Goal: Entertainment & Leisure: Consume media (video, audio)

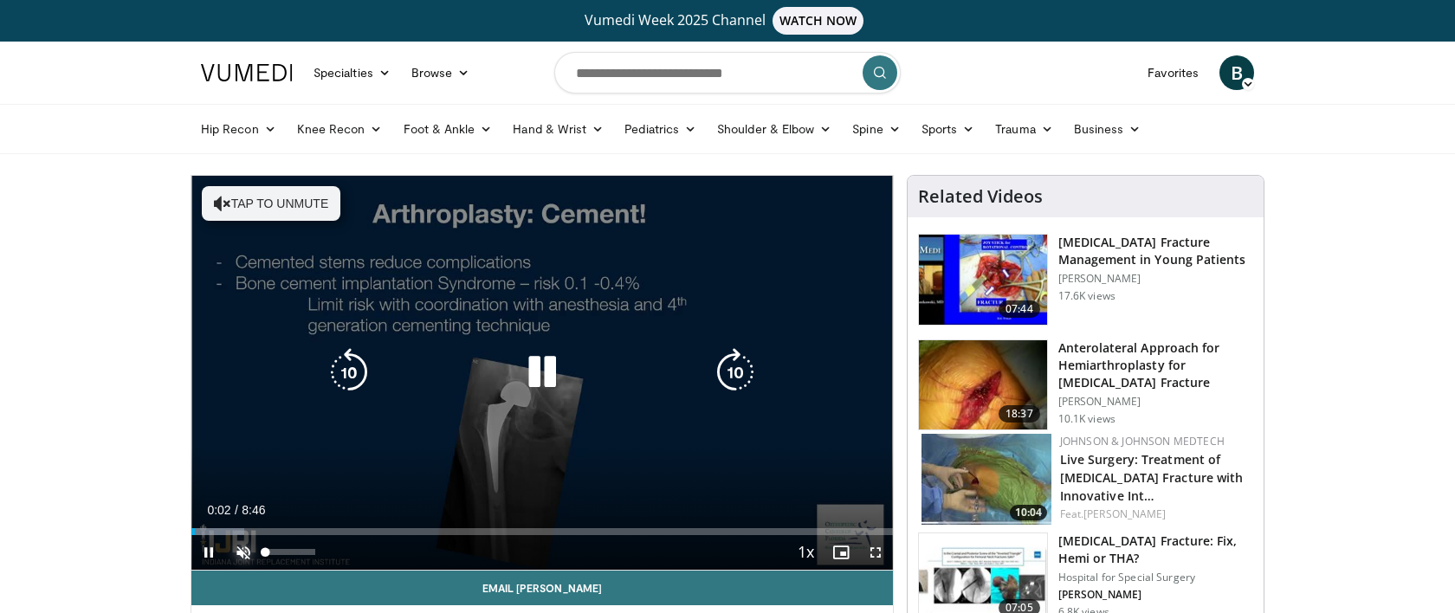
click at [243, 555] on span "Video Player" at bounding box center [243, 552] width 35 height 35
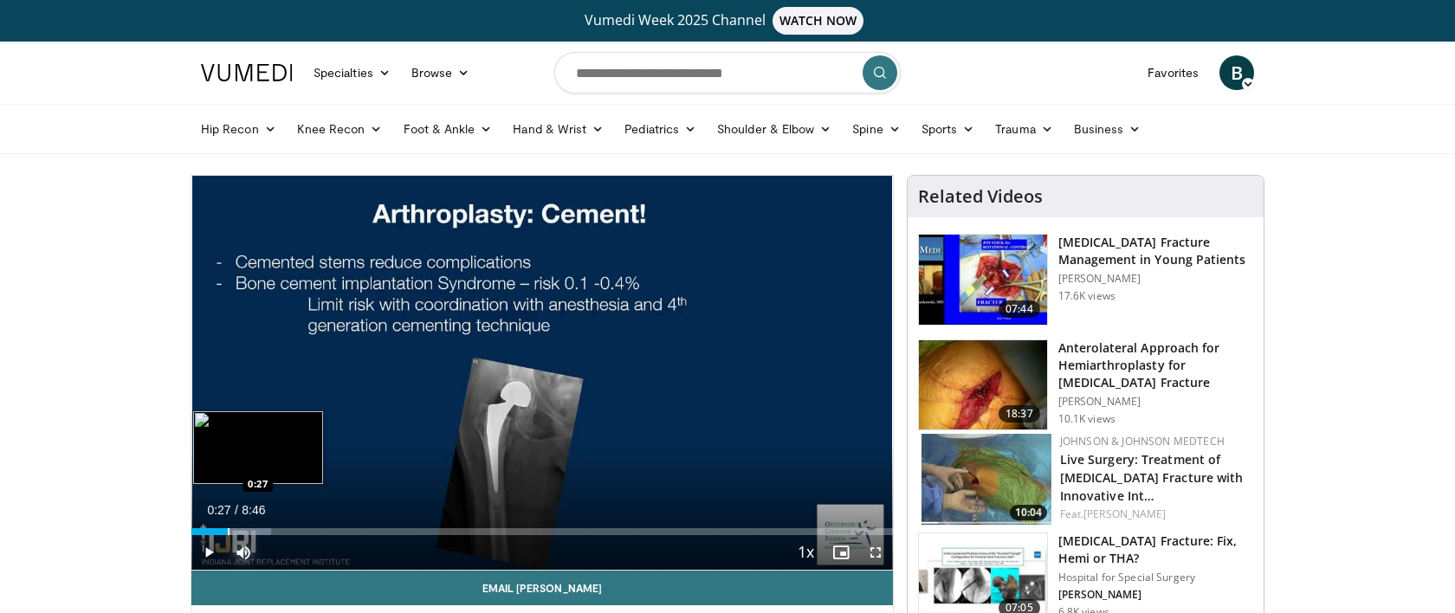
click at [228, 528] on div "Progress Bar" at bounding box center [229, 531] width 2 height 7
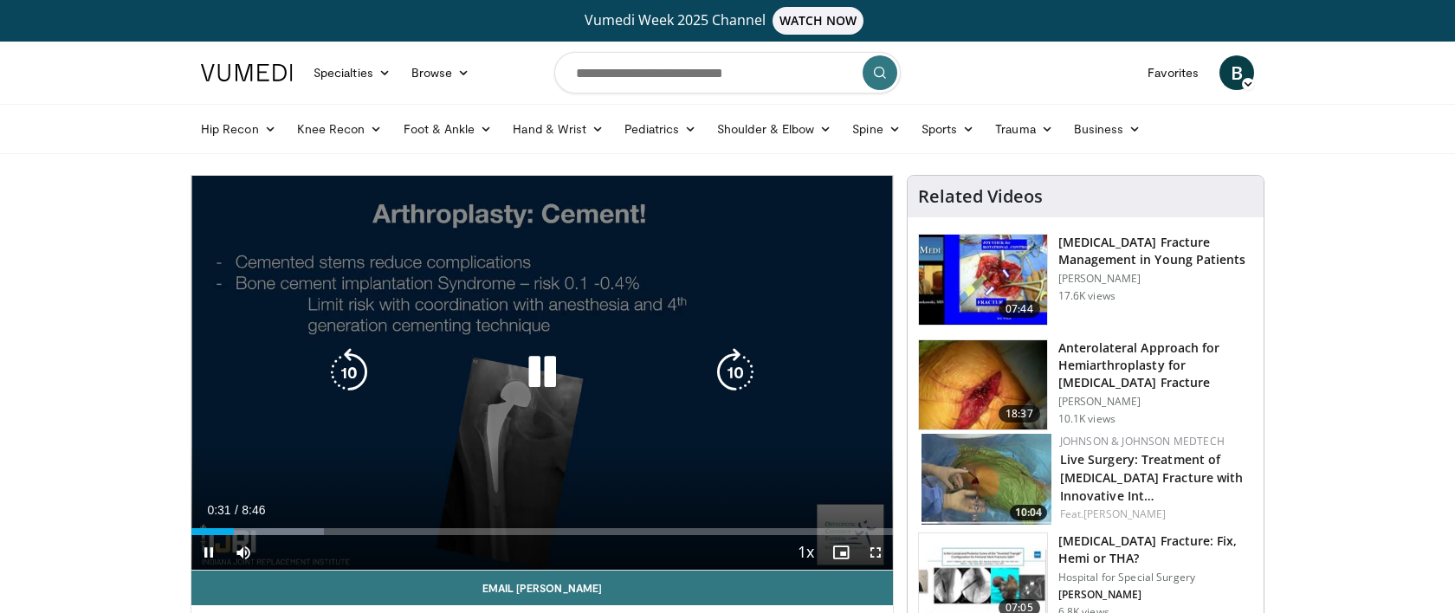
click at [255, 530] on div "10 seconds Tap to unmute" at bounding box center [542, 373] width 702 height 394
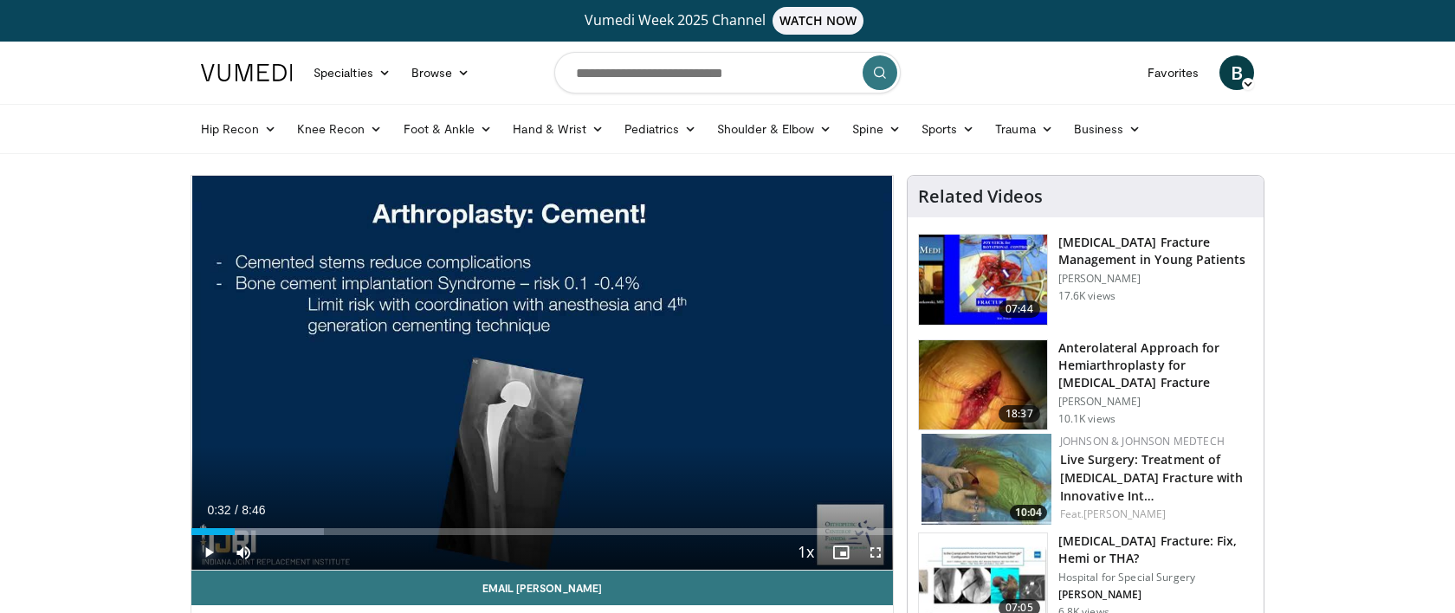
click at [214, 554] on span "Video Player" at bounding box center [208, 552] width 35 height 35
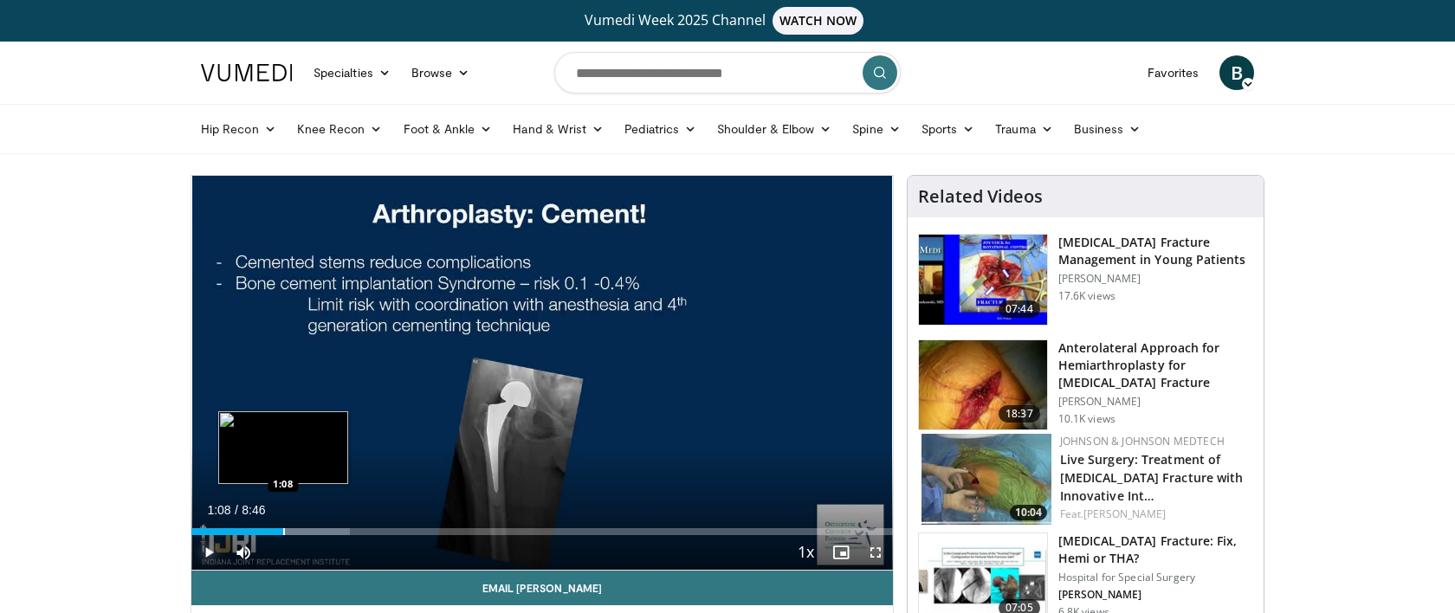
click at [283, 529] on div "Progress Bar" at bounding box center [284, 531] width 2 height 7
click at [304, 533] on div "Progress Bar" at bounding box center [305, 531] width 2 height 7
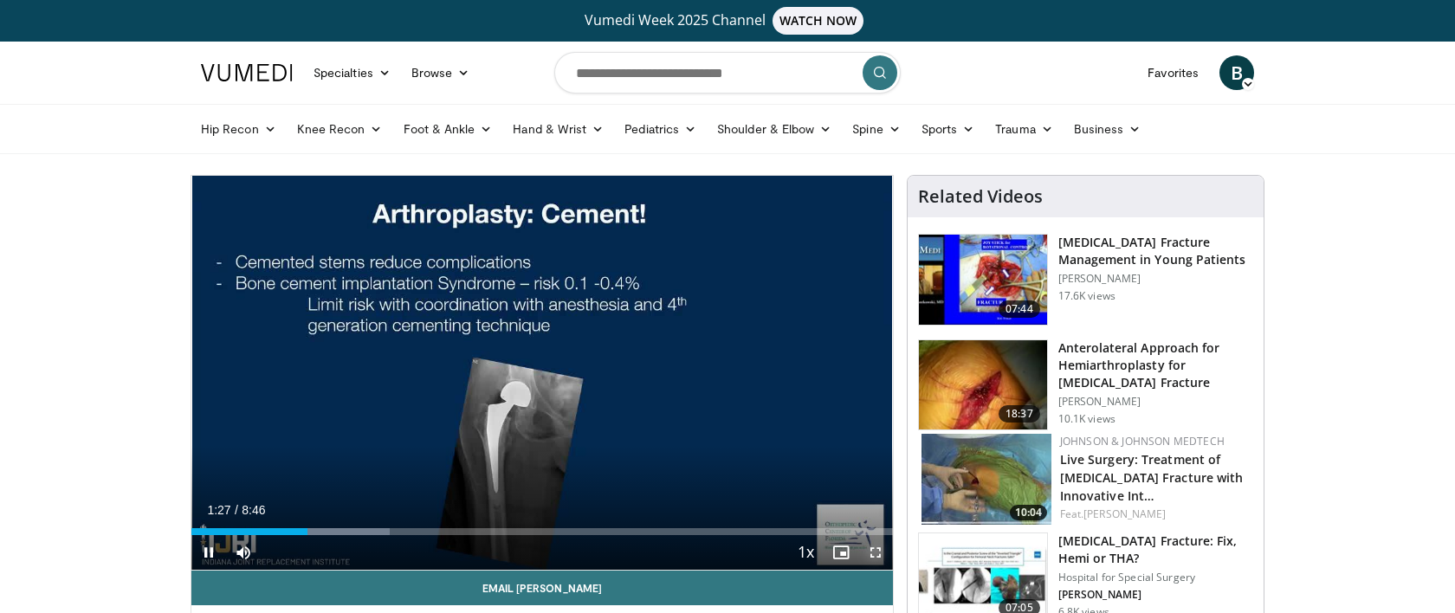
click at [874, 551] on span "Video Player" at bounding box center [876, 552] width 35 height 35
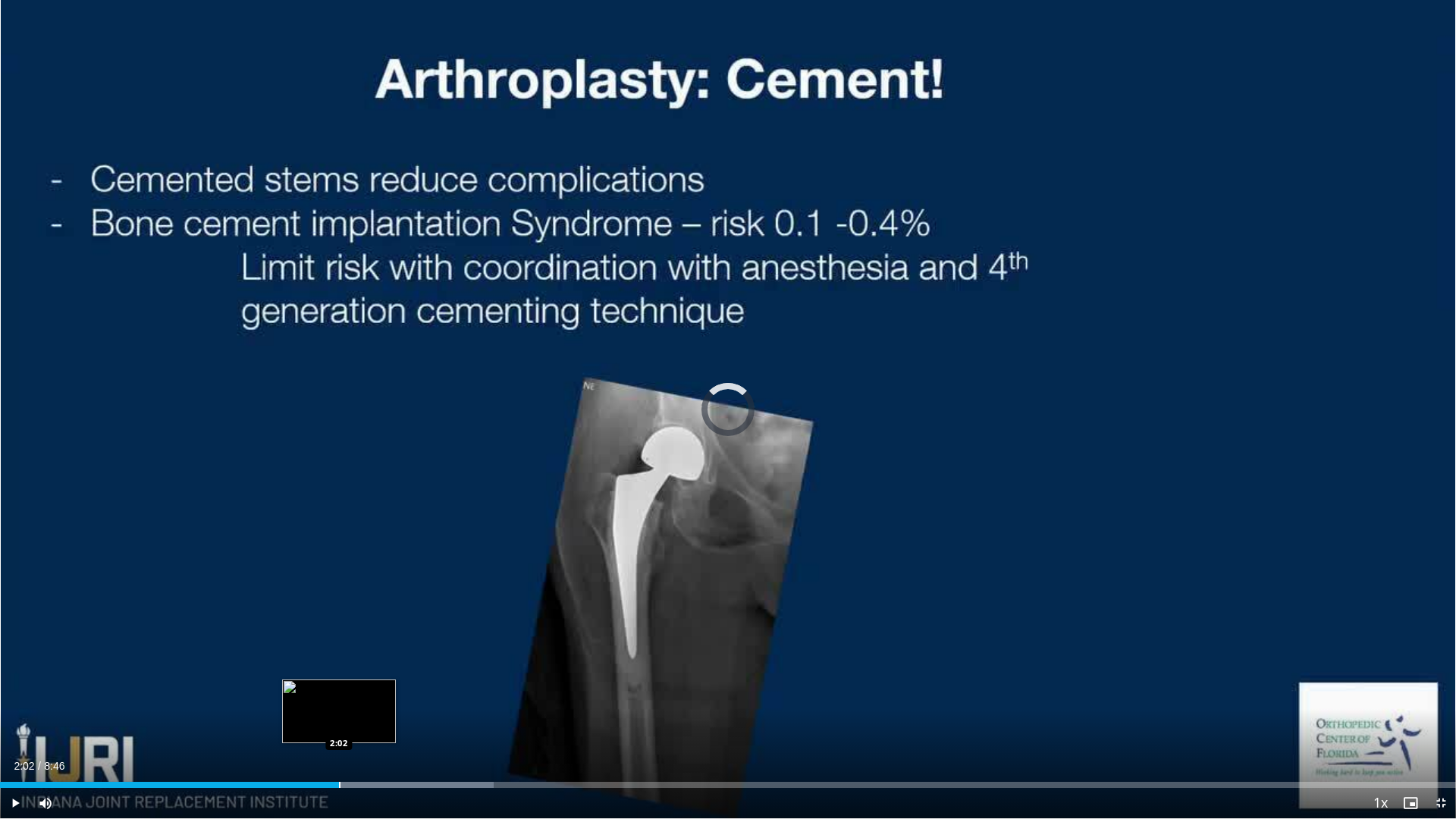
click at [339, 536] on div "Progress Bar" at bounding box center [340, 784] width 2 height 6
click at [368, 536] on div "Loaded : 36.12% 2:13 2:13" at bounding box center [728, 780] width 1456 height 14
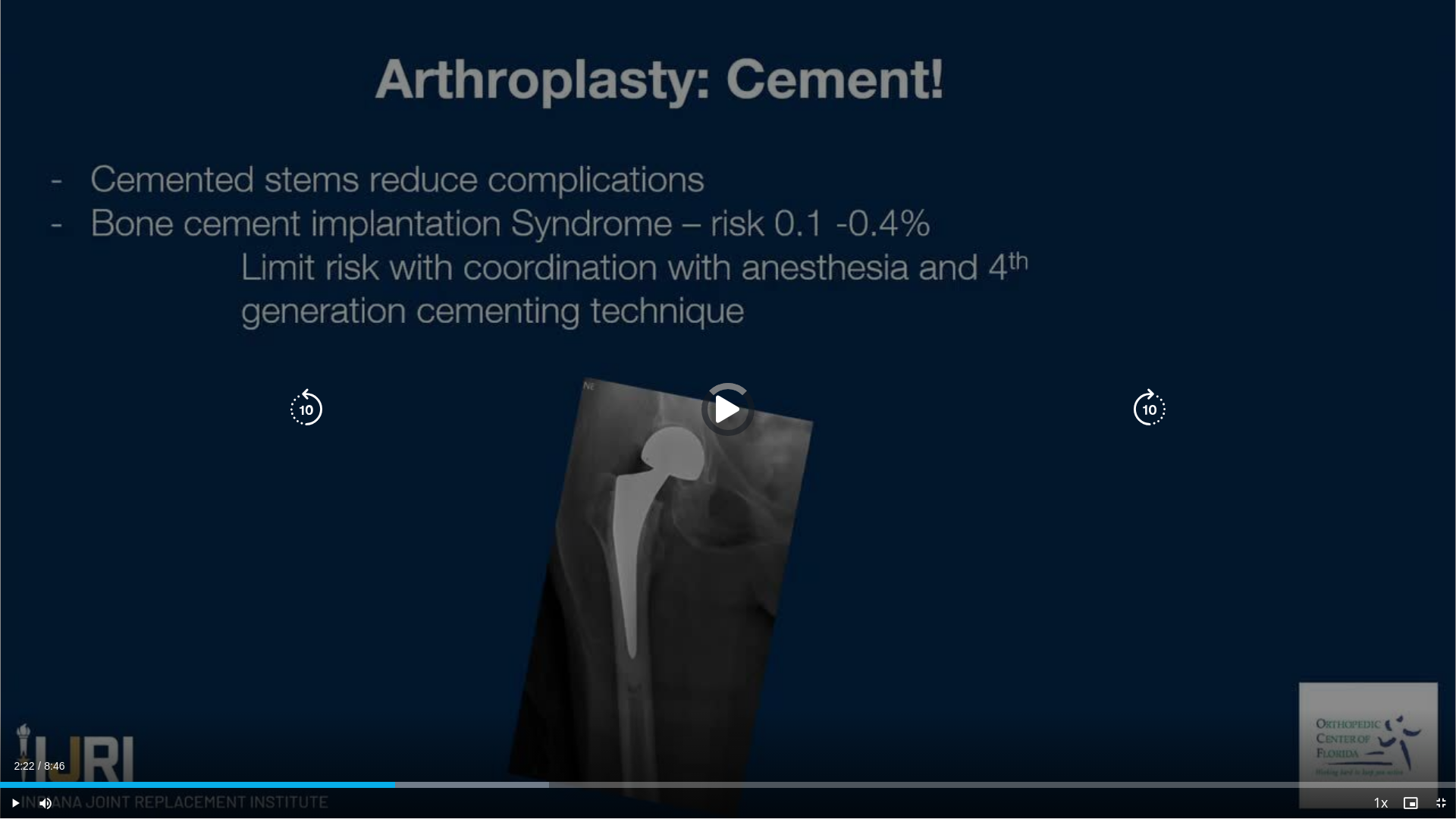
click at [395, 536] on div "Loaded : 37.71% 2:22 2:22" at bounding box center [728, 780] width 1456 height 14
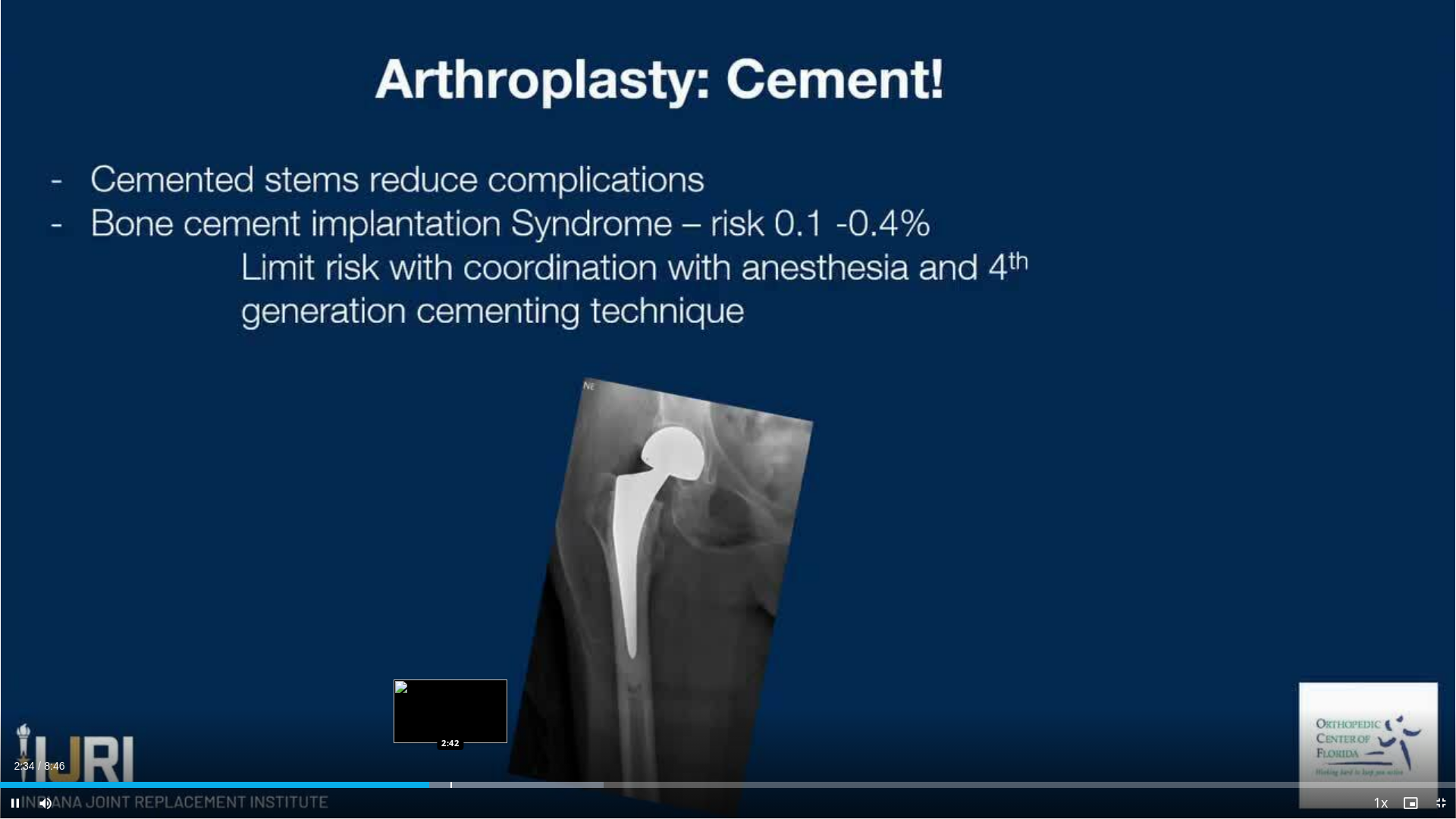
click at [451, 536] on div "Loaded : 41.48% 2:35 2:42" at bounding box center [728, 780] width 1456 height 14
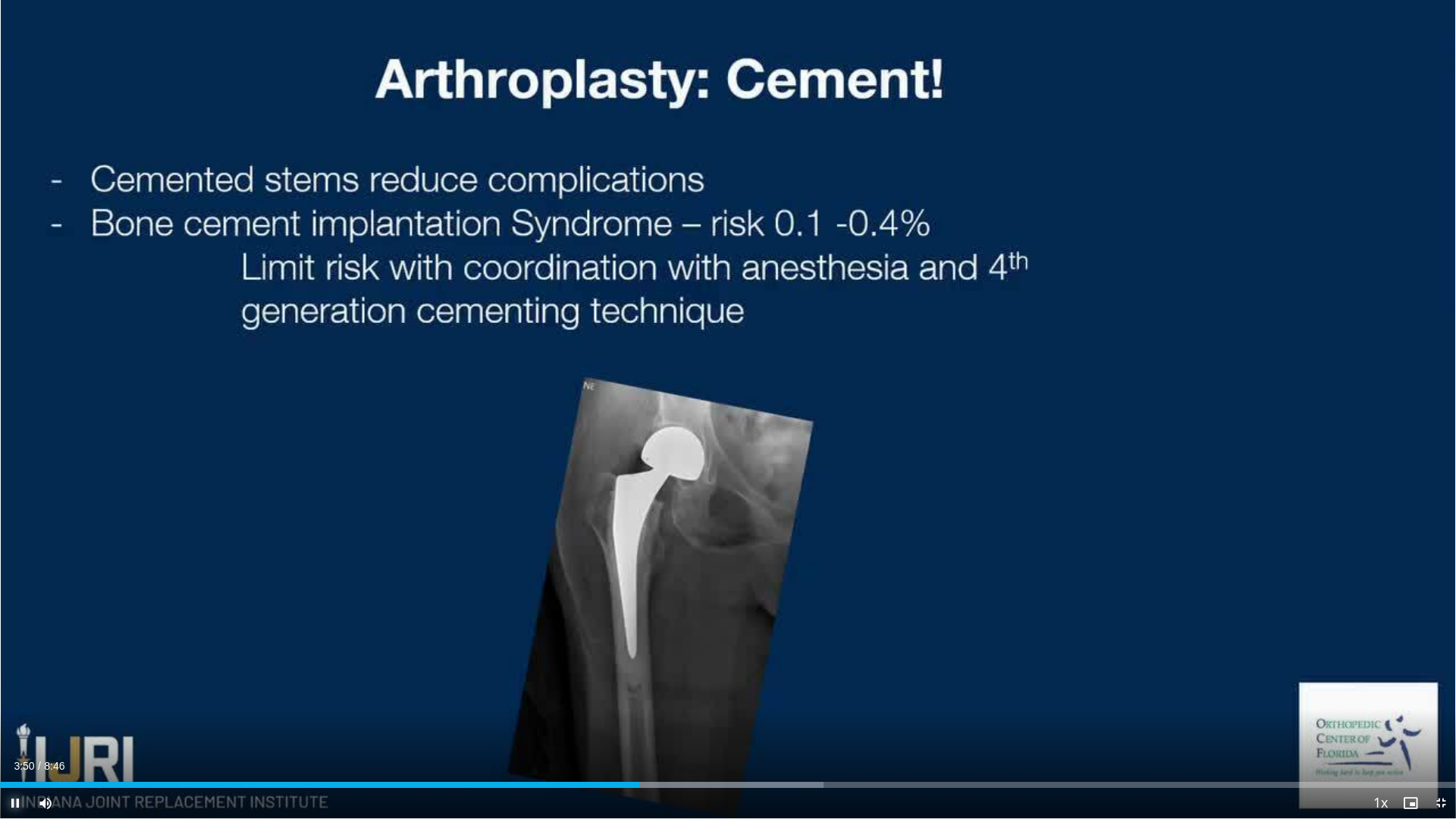
click at [18, 536] on span "Video Player" at bounding box center [15, 802] width 31 height 31
click at [22, 536] on span "Video Player" at bounding box center [15, 802] width 31 height 31
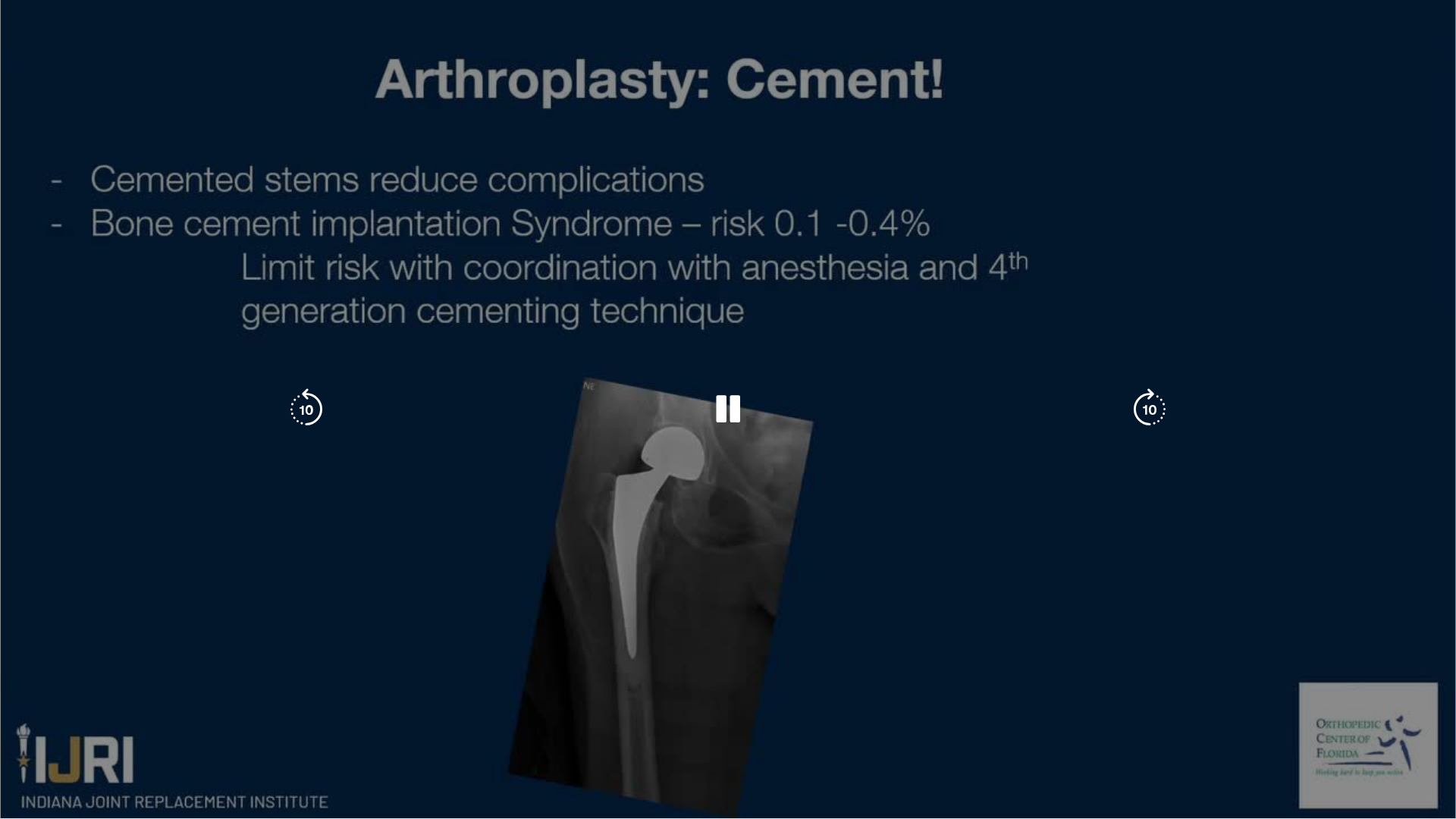
click at [888, 536] on div "10 seconds Tap to unmute" at bounding box center [728, 409] width 1456 height 818
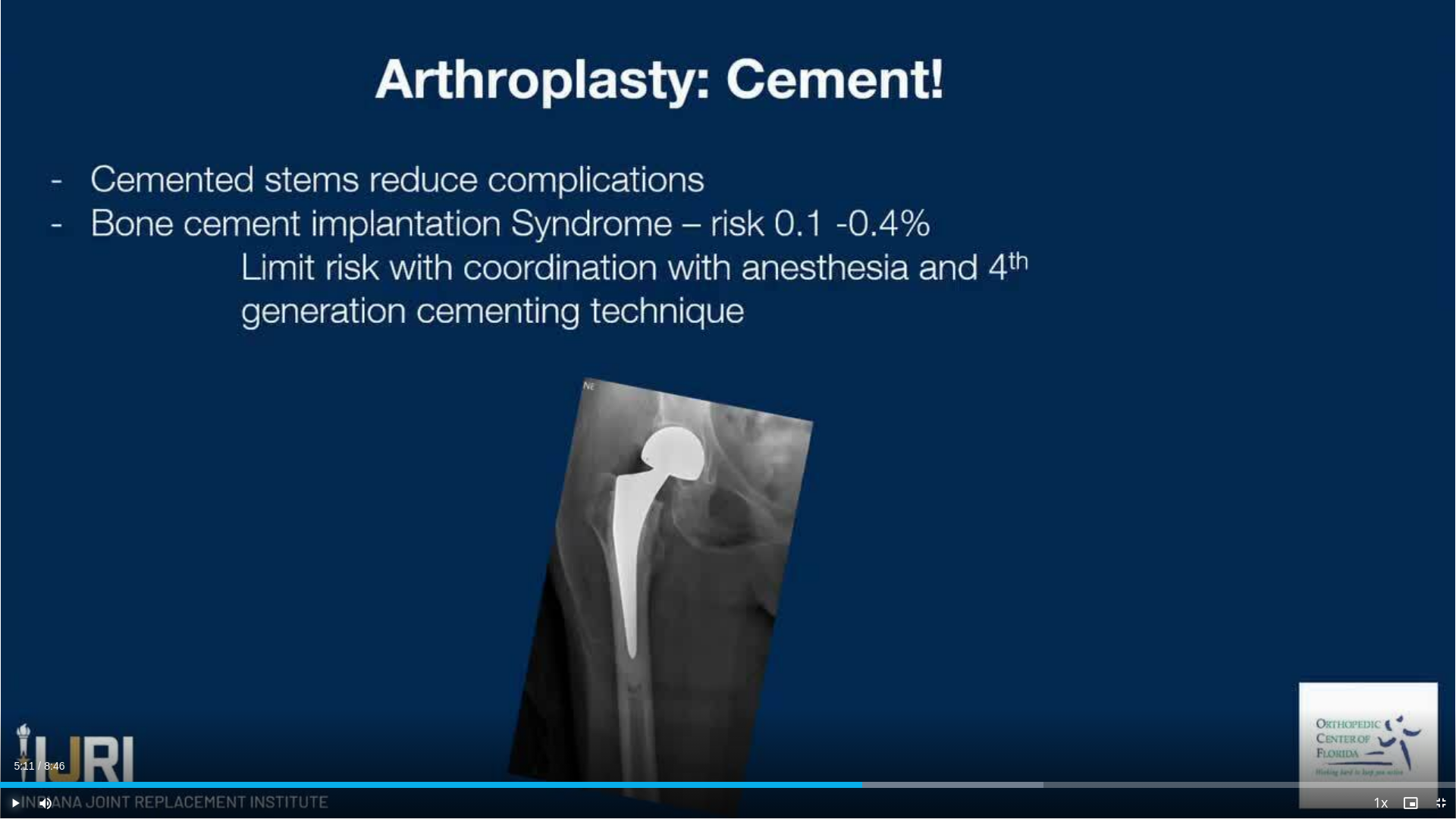
click at [14, 536] on span "Video Player" at bounding box center [15, 802] width 31 height 31
click at [910, 536] on div "Progress Bar" at bounding box center [911, 784] width 2 height 6
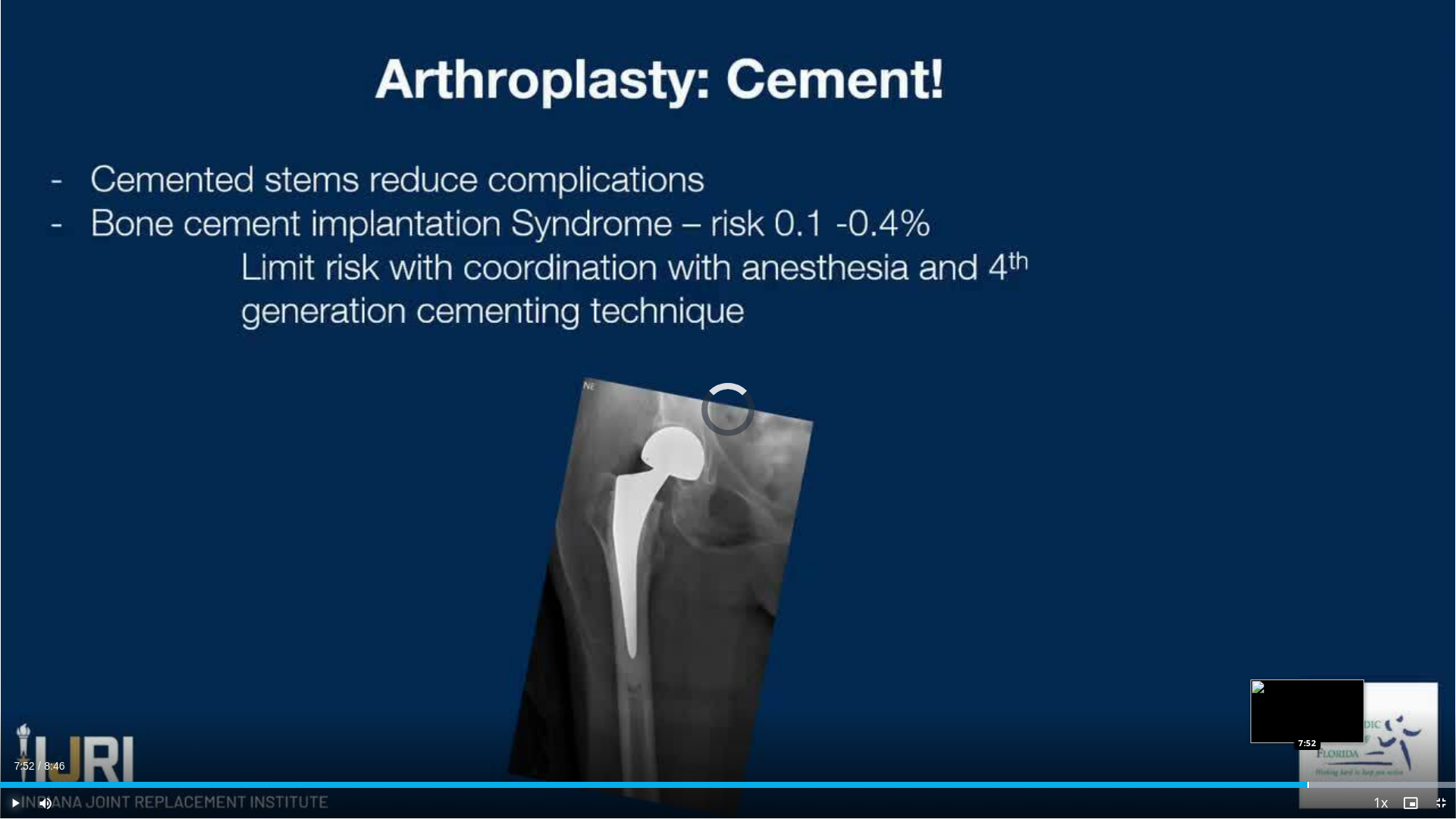
click at [1274, 536] on div "Progress Bar" at bounding box center [1309, 784] width 2 height 6
click at [1274, 536] on div "Progress Bar" at bounding box center [1340, 784] width 2 height 6
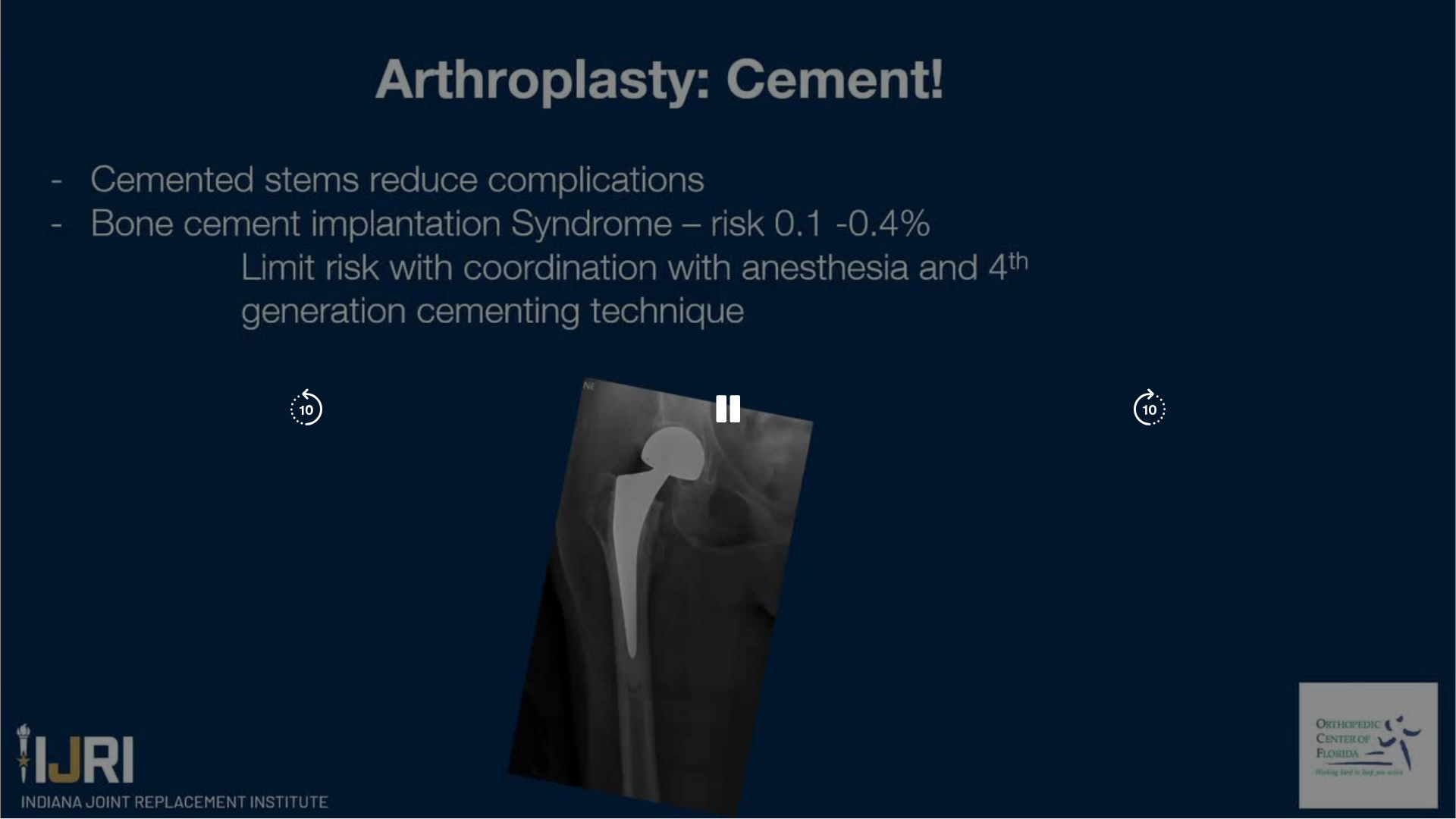
click at [1274, 536] on video-js "**********" at bounding box center [728, 410] width 1456 height 819
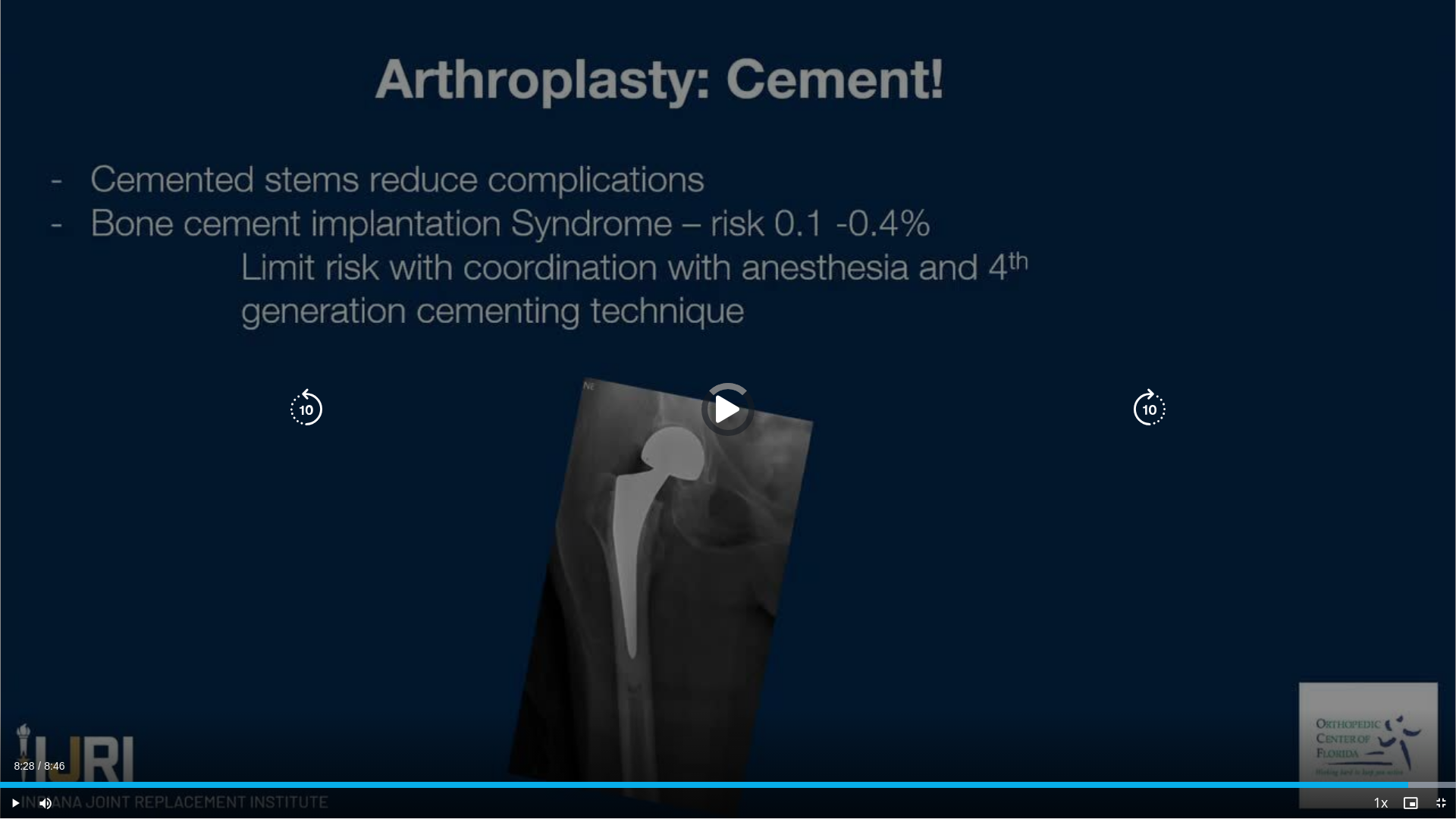
click at [1274, 536] on div "Loaded : 100.00% 8:28 8:28" at bounding box center [728, 780] width 1456 height 14
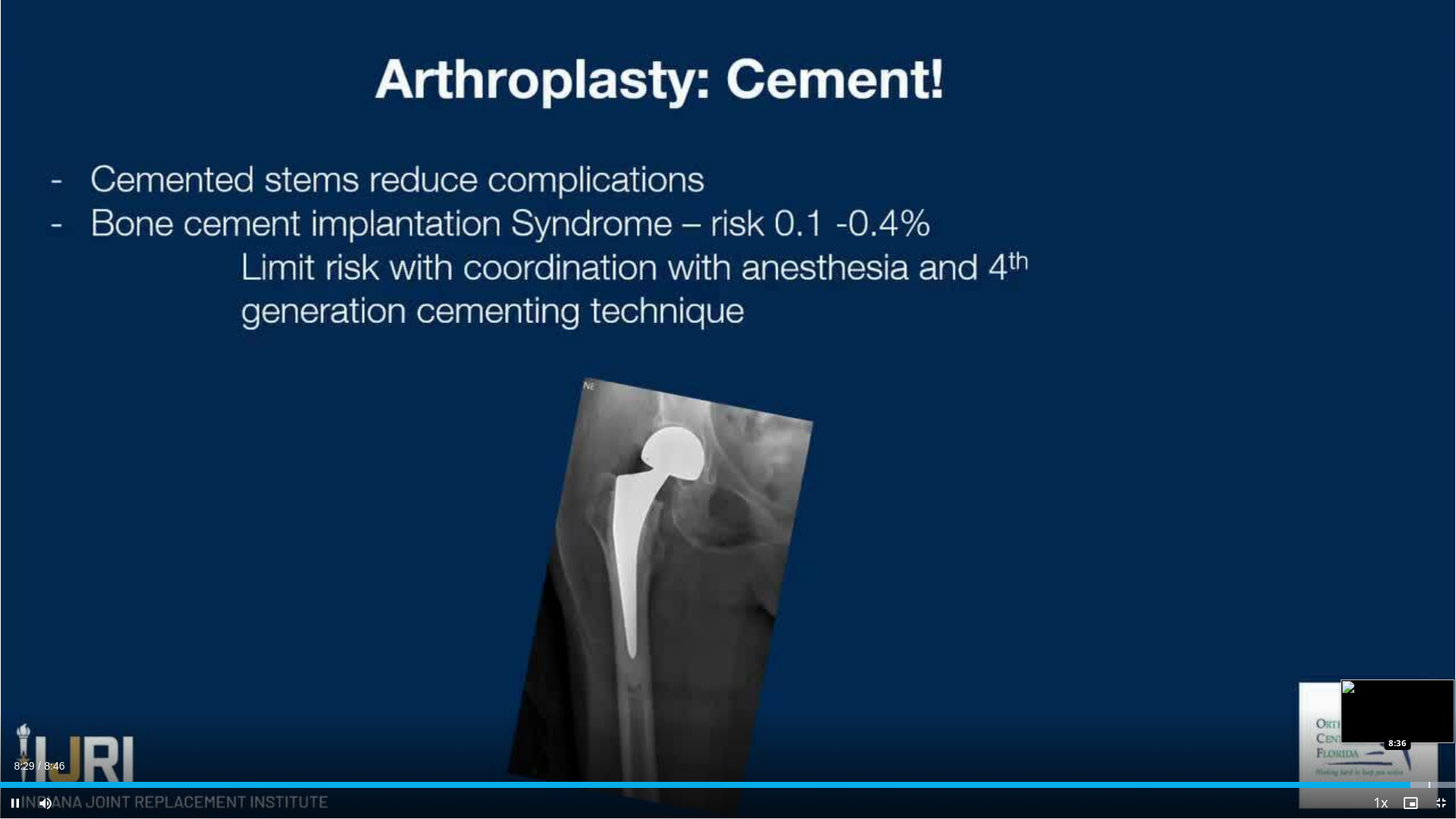
click at [1274, 536] on div "Progress Bar" at bounding box center [1430, 784] width 2 height 6
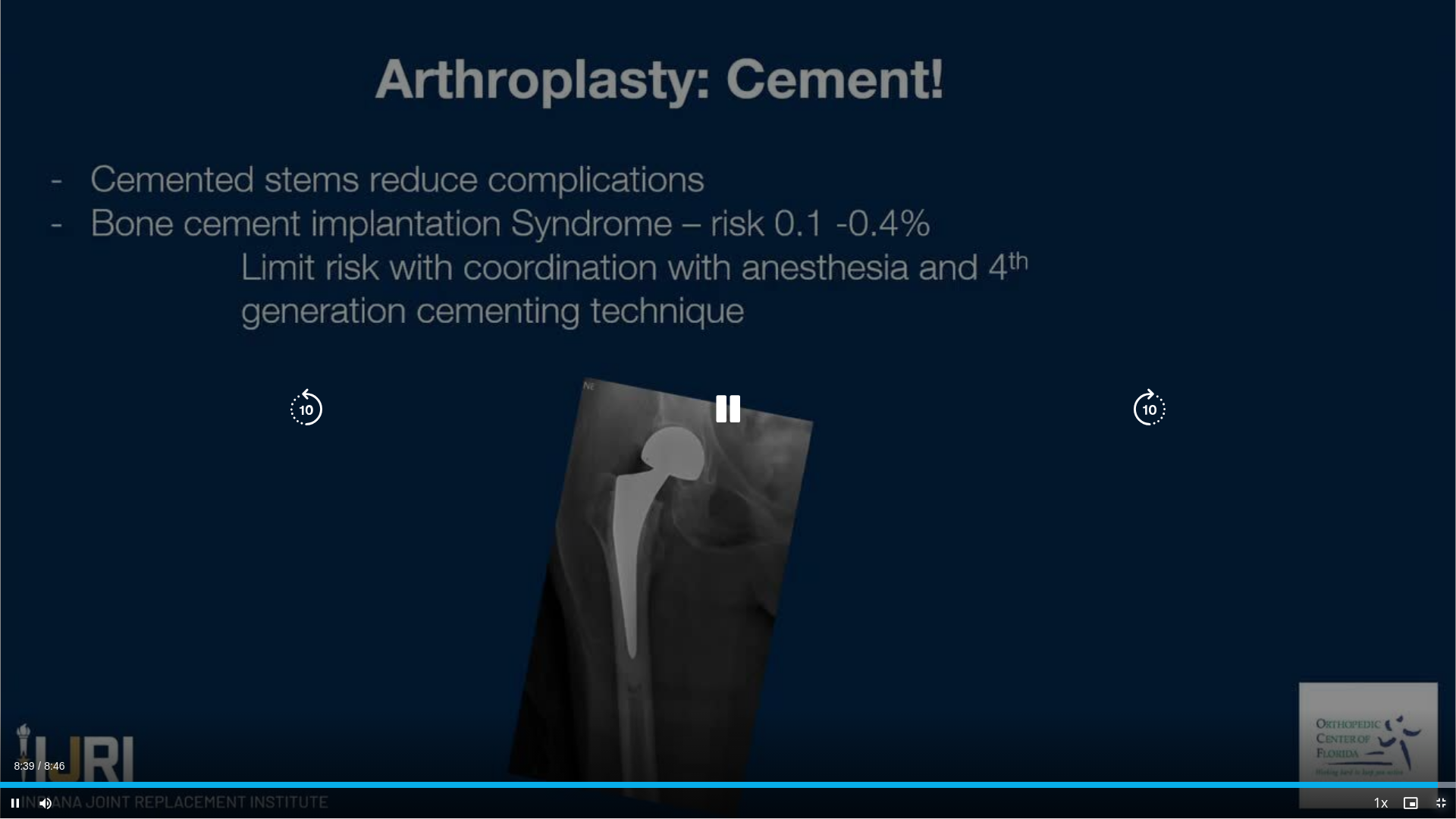
click at [1274, 536] on span "Video Player" at bounding box center [1441, 802] width 31 height 31
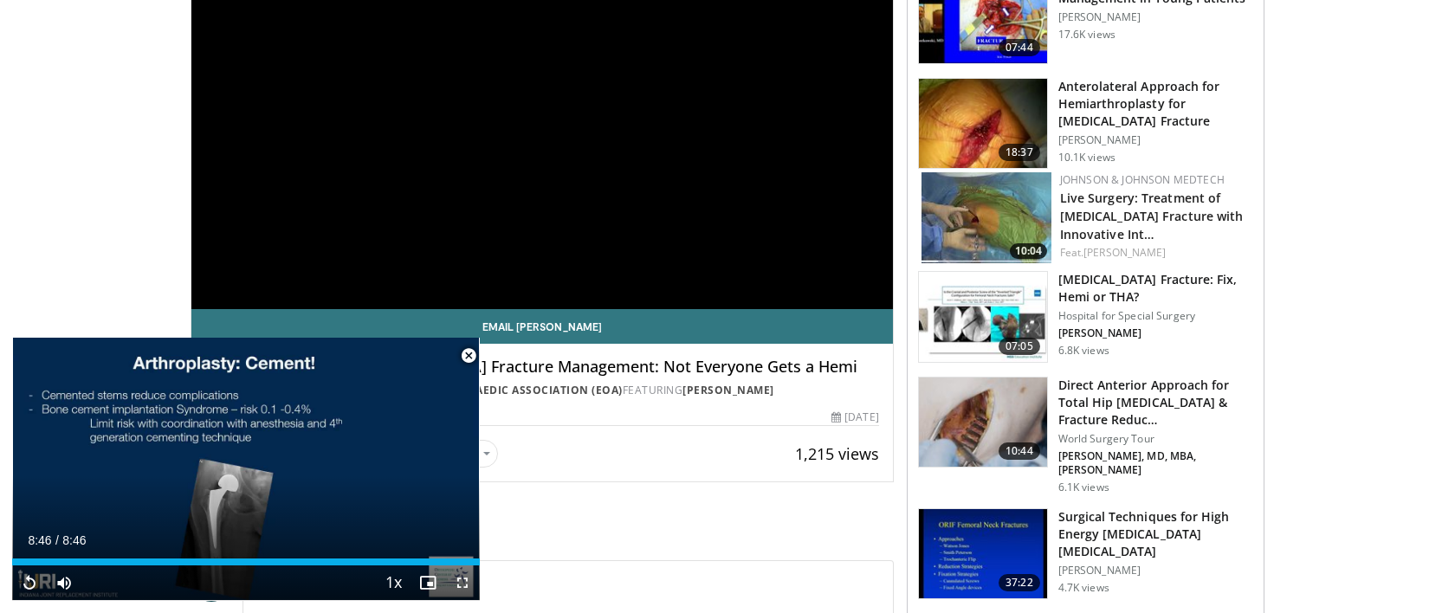
scroll to position [259, 0]
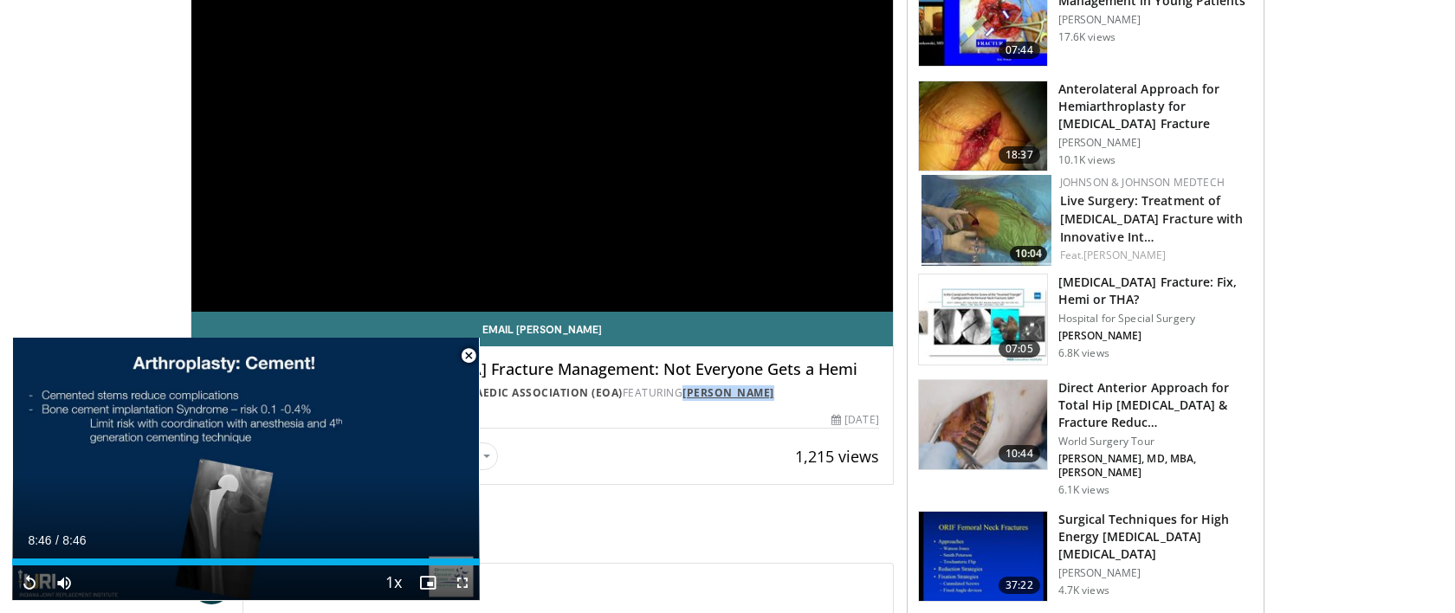
drag, startPoint x: 789, startPoint y: 388, endPoint x: 689, endPoint y: 396, distance: 100.8
click at [689, 397] on div "By Eastern Orthopaedic Association (EOA) FEATURING [PERSON_NAME]" at bounding box center [620, 394] width 517 height 16
